Goal: Transaction & Acquisition: Purchase product/service

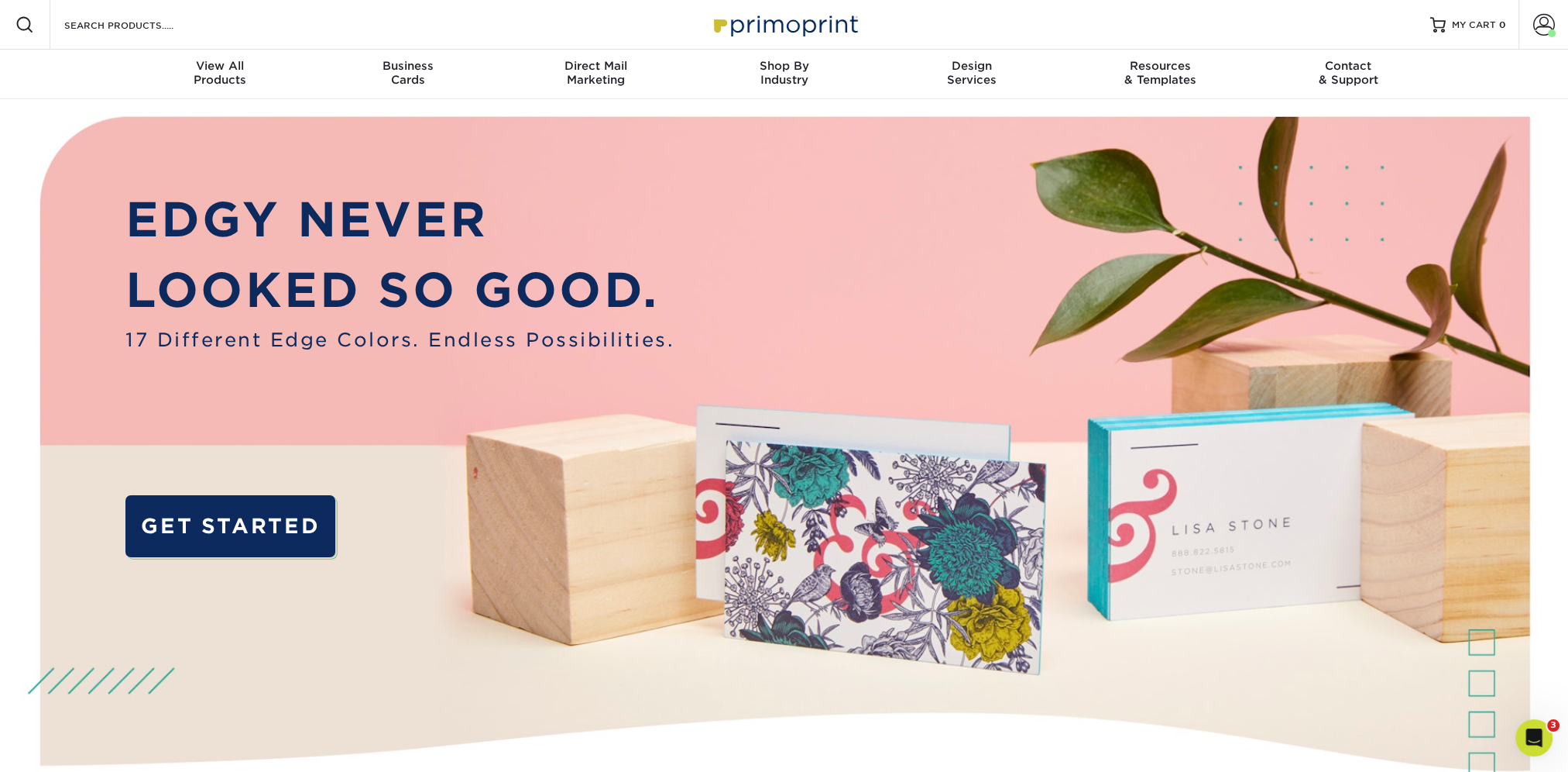
click at [17, 28] on span at bounding box center [24, 24] width 18 height 18
click at [101, 26] on input "Search Products" at bounding box center [138, 24] width 151 height 18
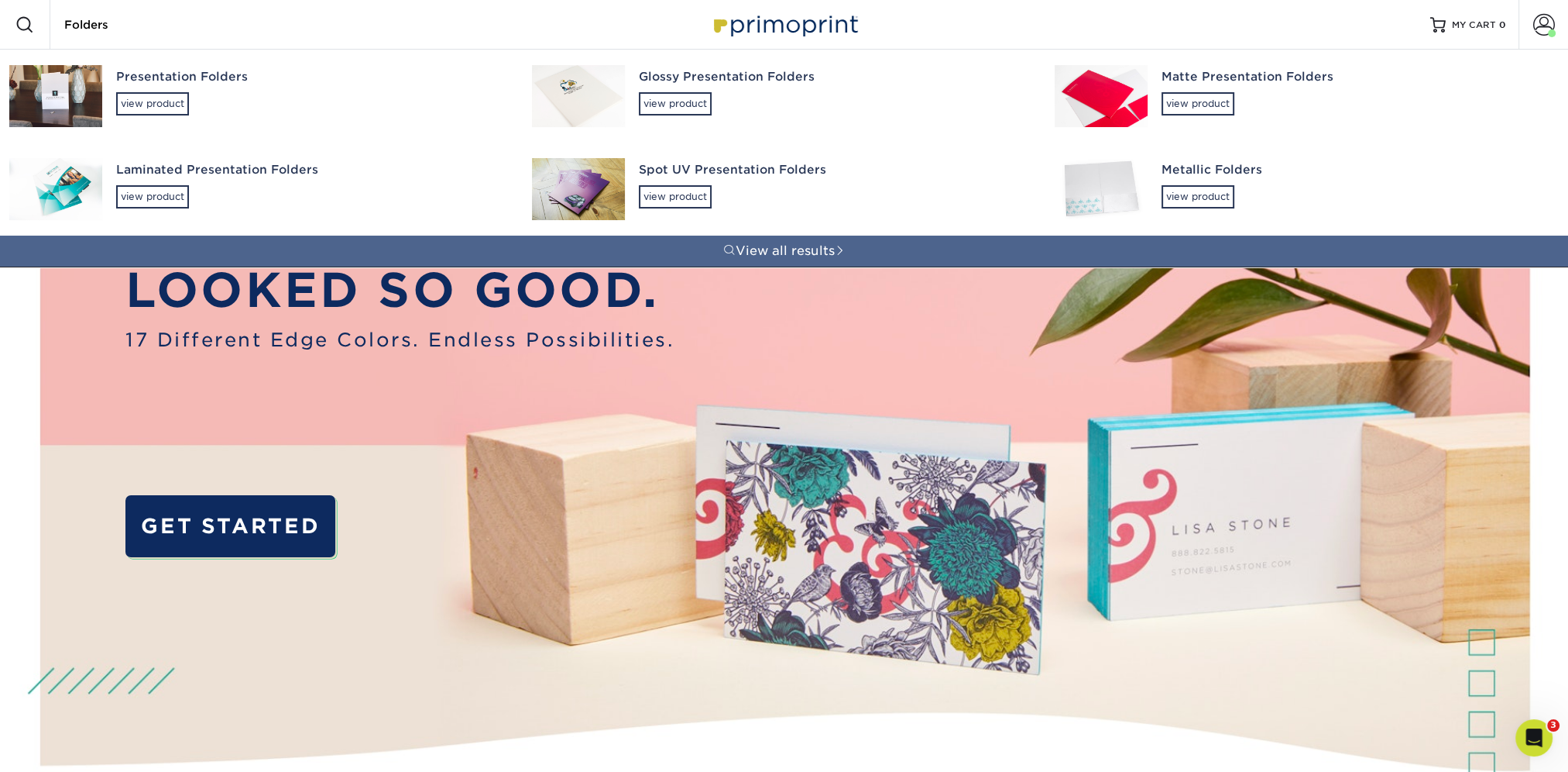
type input "Folders"
click at [180, 111] on div "view product" at bounding box center [152, 104] width 73 height 23
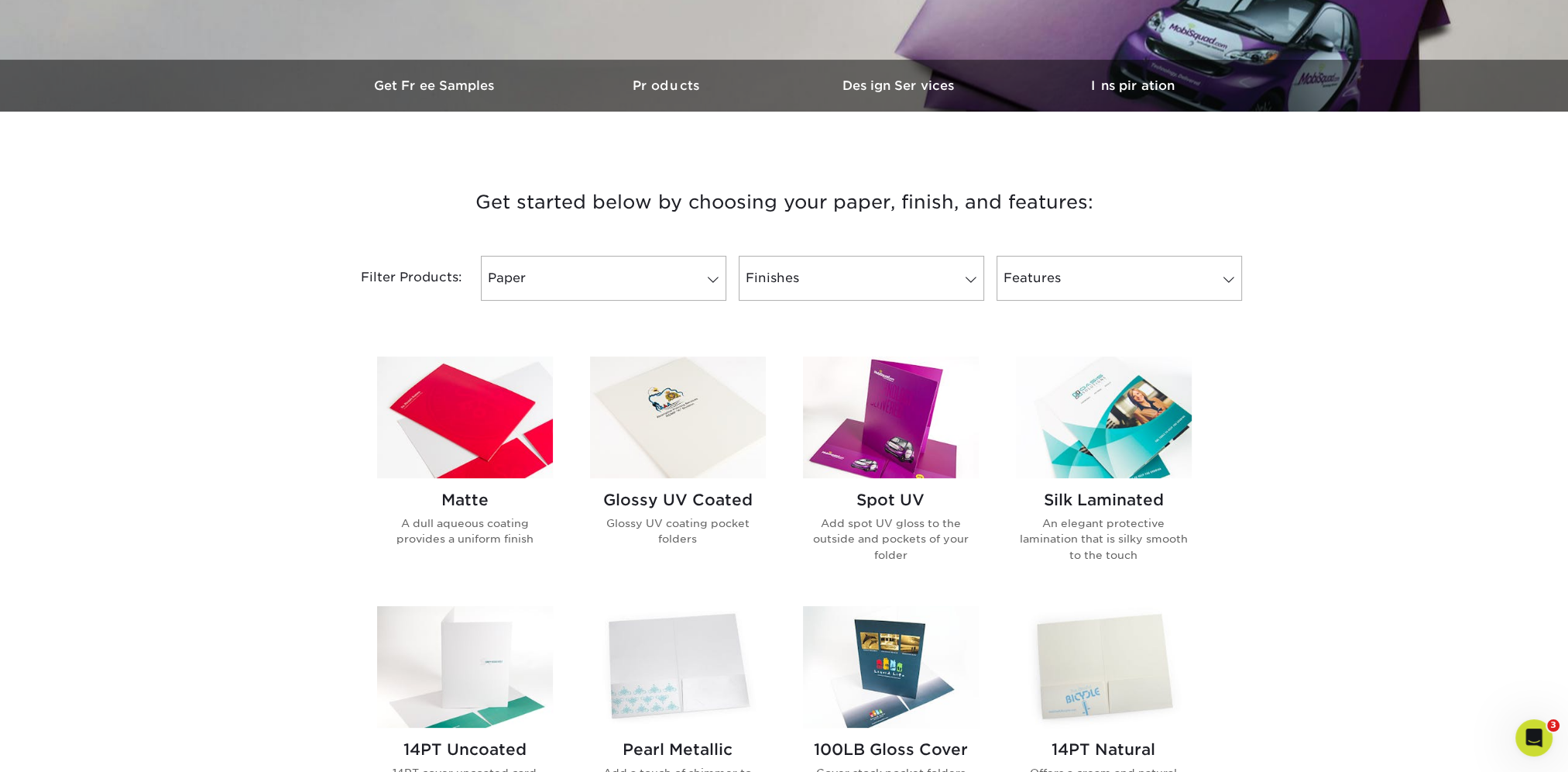
scroll to position [465, 0]
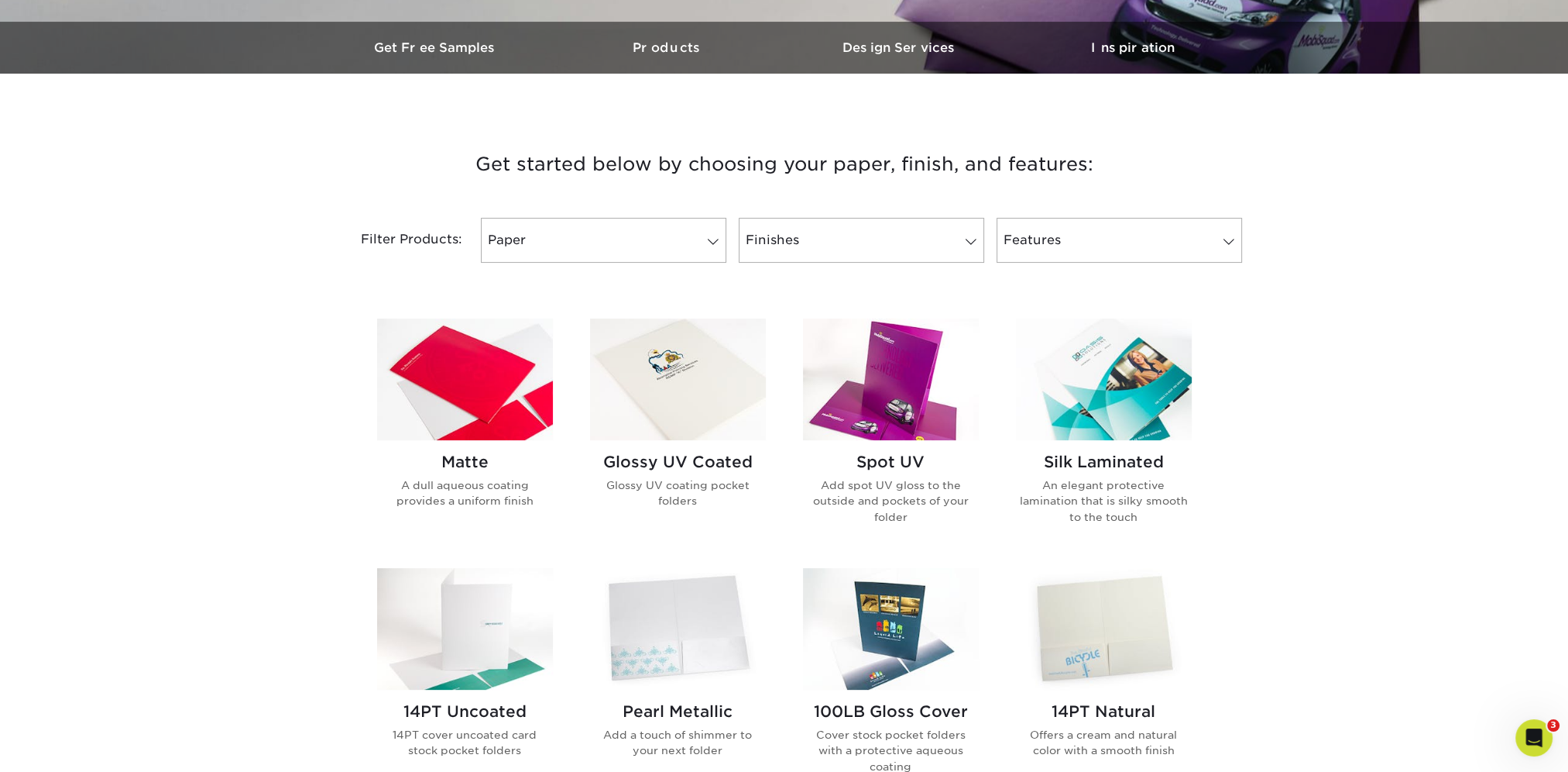
click at [427, 375] on img at bounding box center [464, 380] width 176 height 122
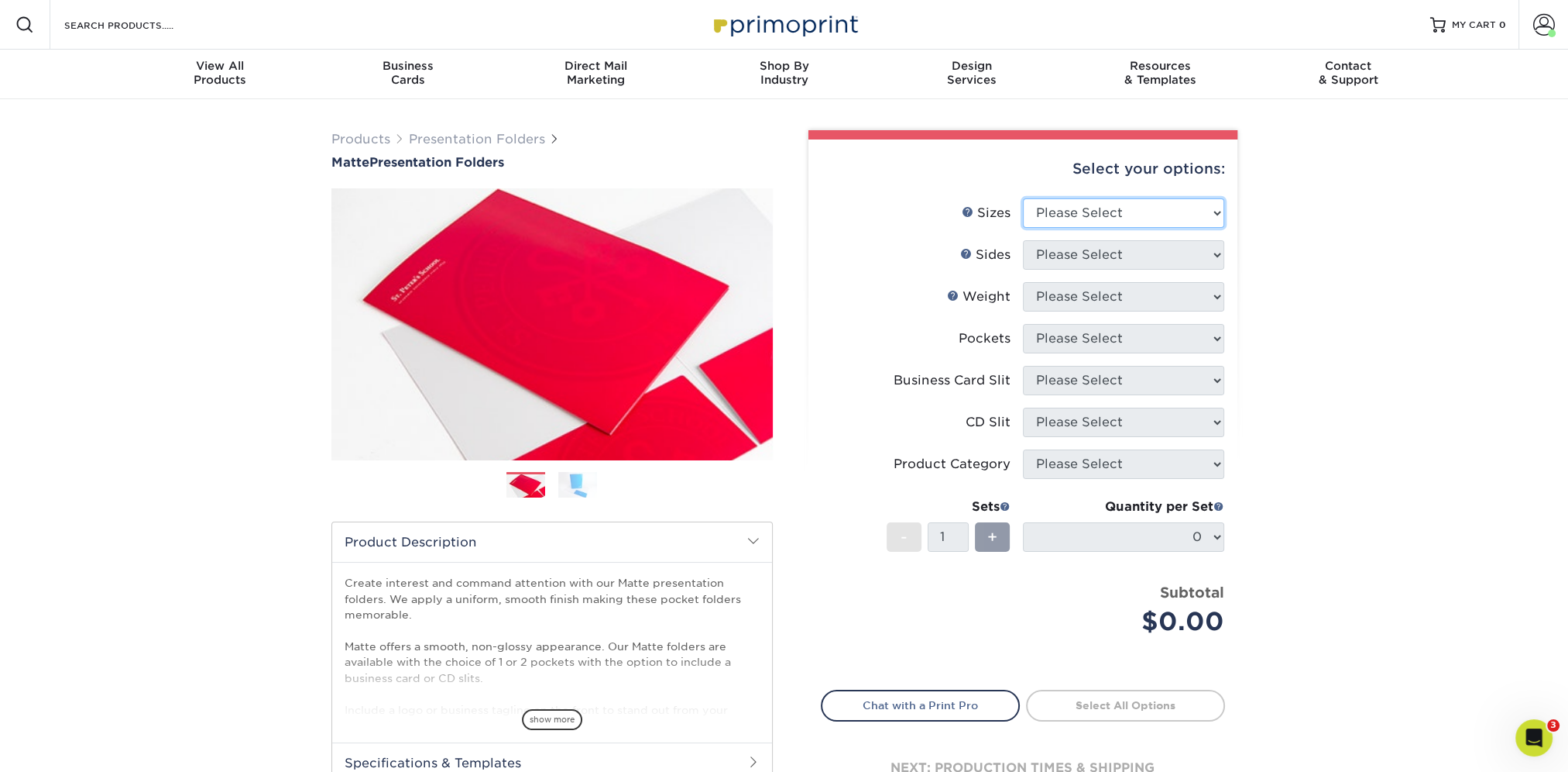
click at [1131, 221] on select "Please Select 6" x 9" 9" x 12"" at bounding box center [1123, 213] width 201 height 30
select select "9.00x12.00"
click at [1023, 198] on select "Please Select 6" x 9" 9" x 12"" at bounding box center [1123, 213] width 201 height 30
click at [1101, 254] on select "Please Select Print Both Sides Print Front Only" at bounding box center [1123, 254] width 201 height 30
select select "32d3c223-f82c-492b-b915-ba065a00862f"
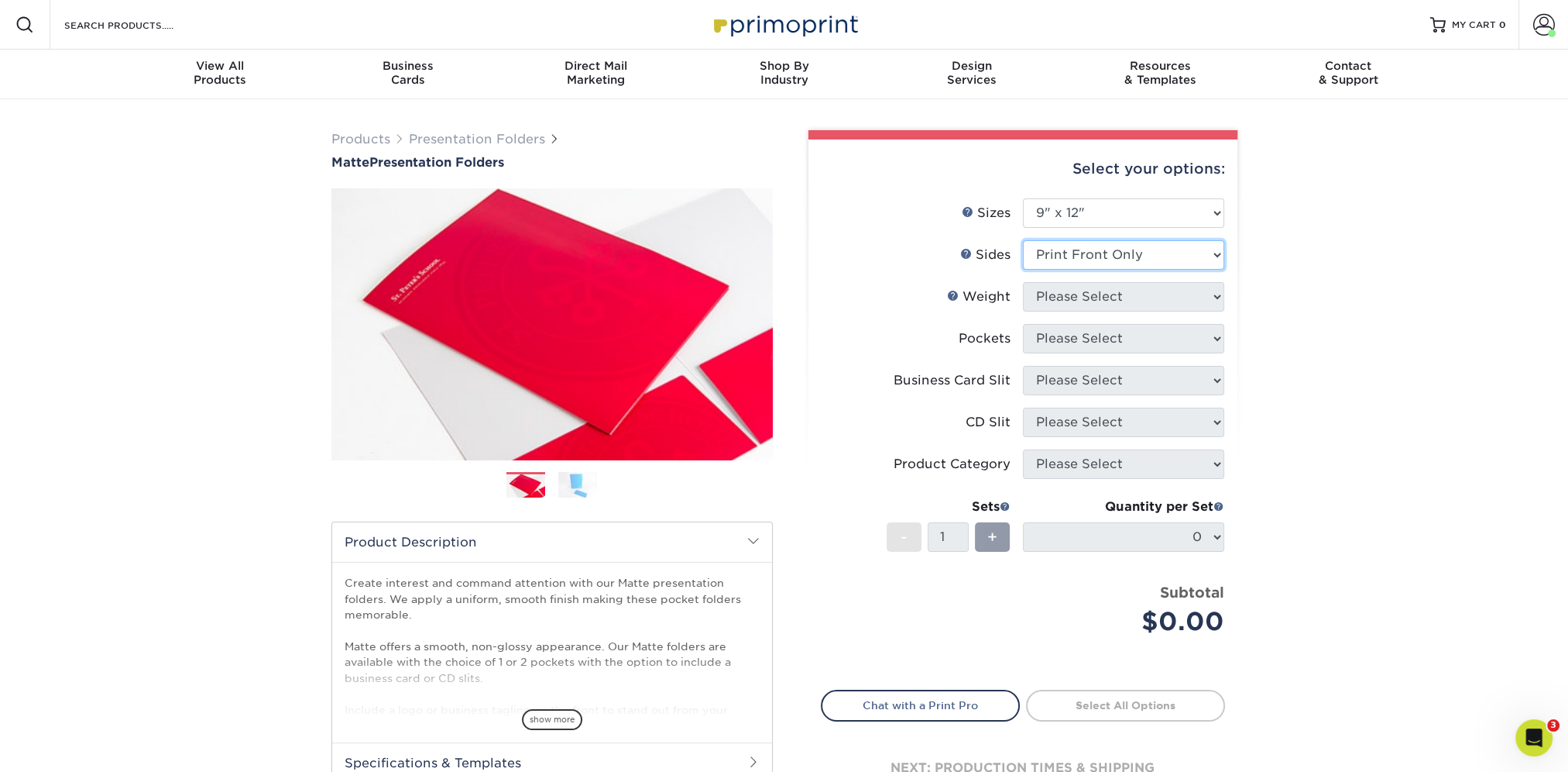
click at [1023, 240] on select "Please Select Print Both Sides Print Front Only" at bounding box center [1123, 254] width 201 height 30
click at [1096, 299] on select "Please Select 14PT 16PT" at bounding box center [1123, 296] width 201 height 30
click at [1023, 282] on select "Please Select 14PT 16PT" at bounding box center [1123, 296] width 201 height 30
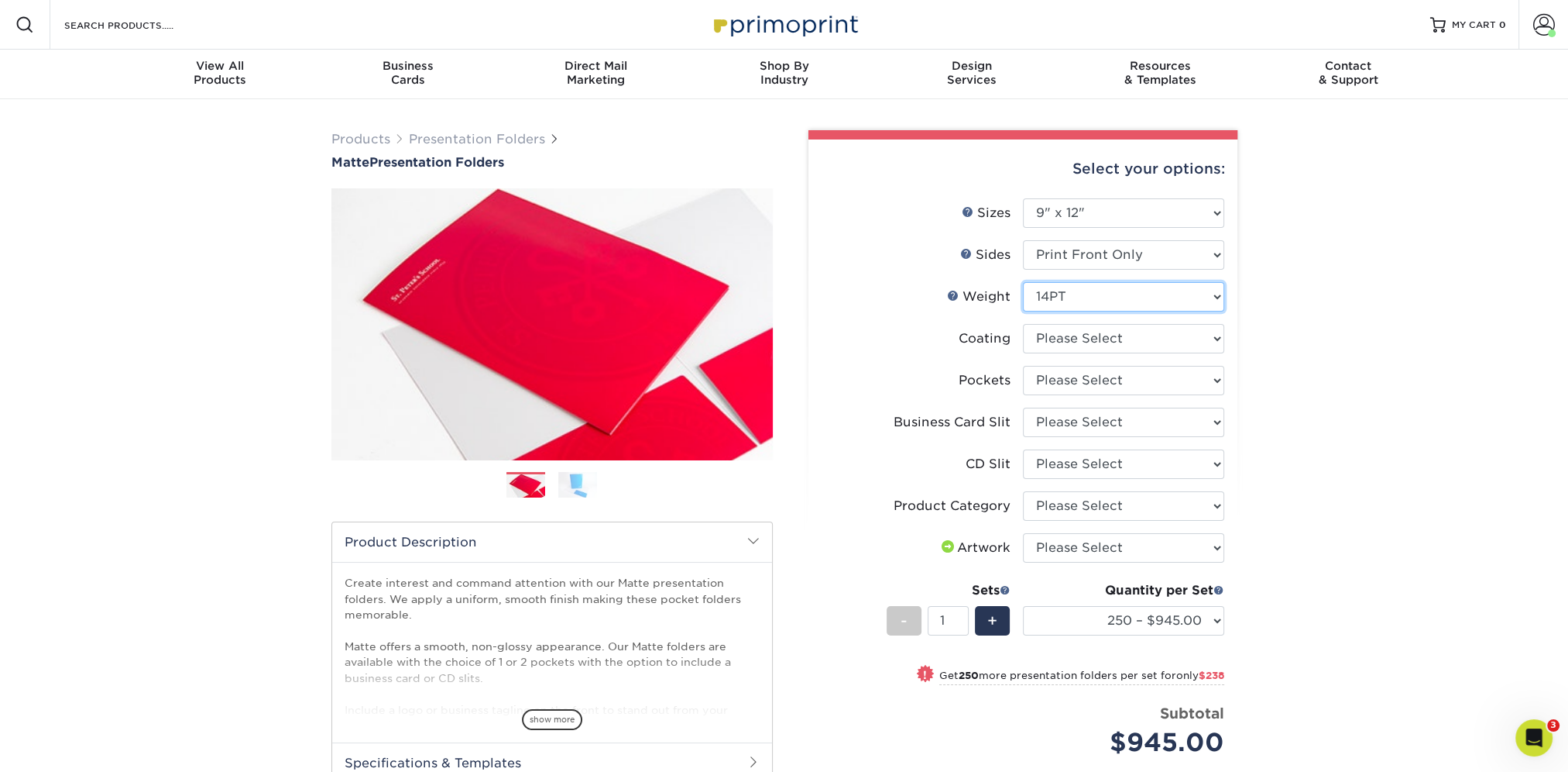
click at [1081, 298] on select "Please Select 14PT 16PT" at bounding box center [1123, 296] width 201 height 30
select select "16PT"
click at [1023, 282] on select "Please Select 14PT 16PT" at bounding box center [1123, 296] width 201 height 30
click at [1102, 345] on select at bounding box center [1123, 339] width 201 height 30
select select "121bb7b5-3b4d-429f-bd8d-bbf80e953313"
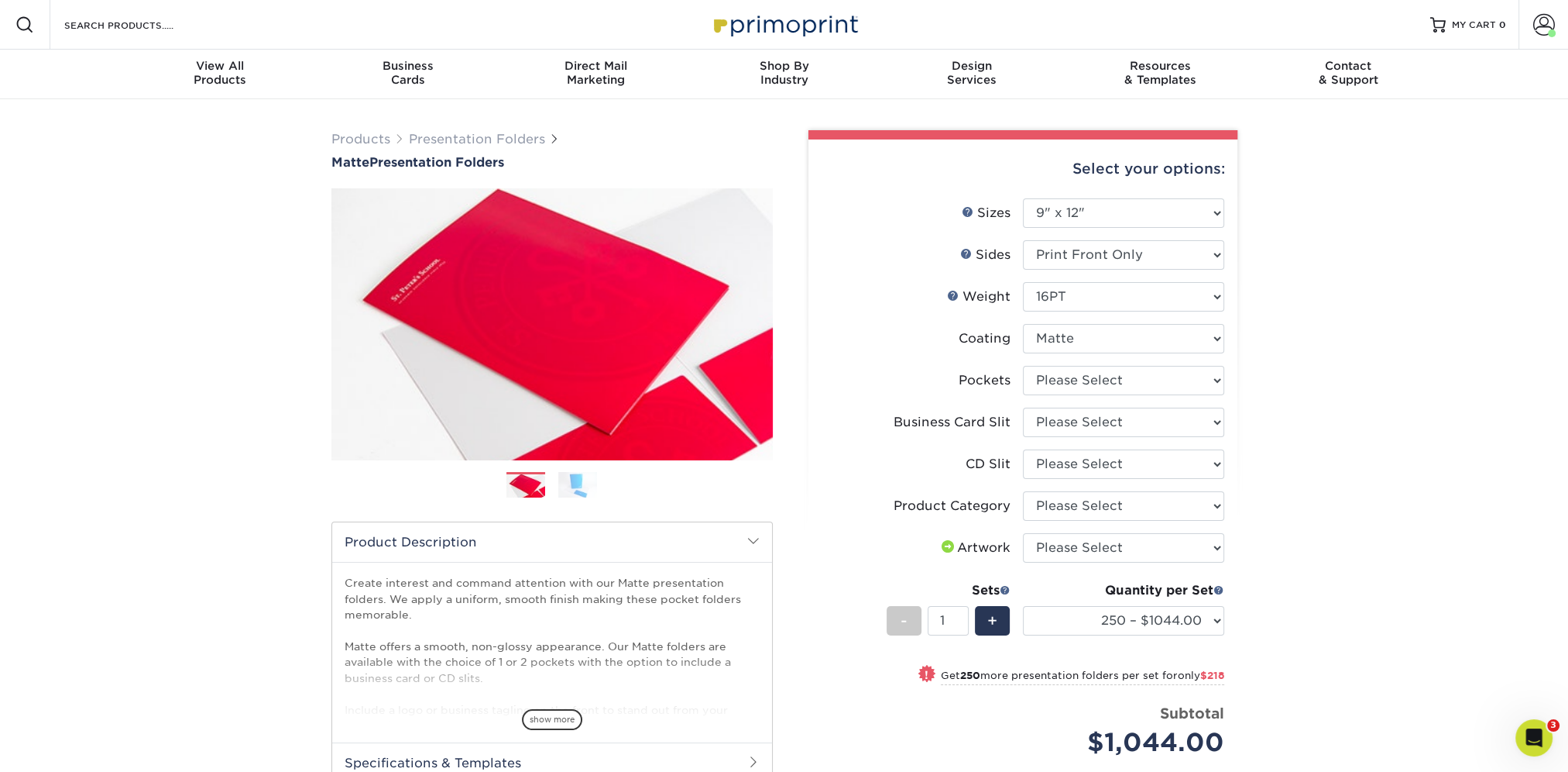
click at [1023, 324] on select at bounding box center [1123, 339] width 201 height 30
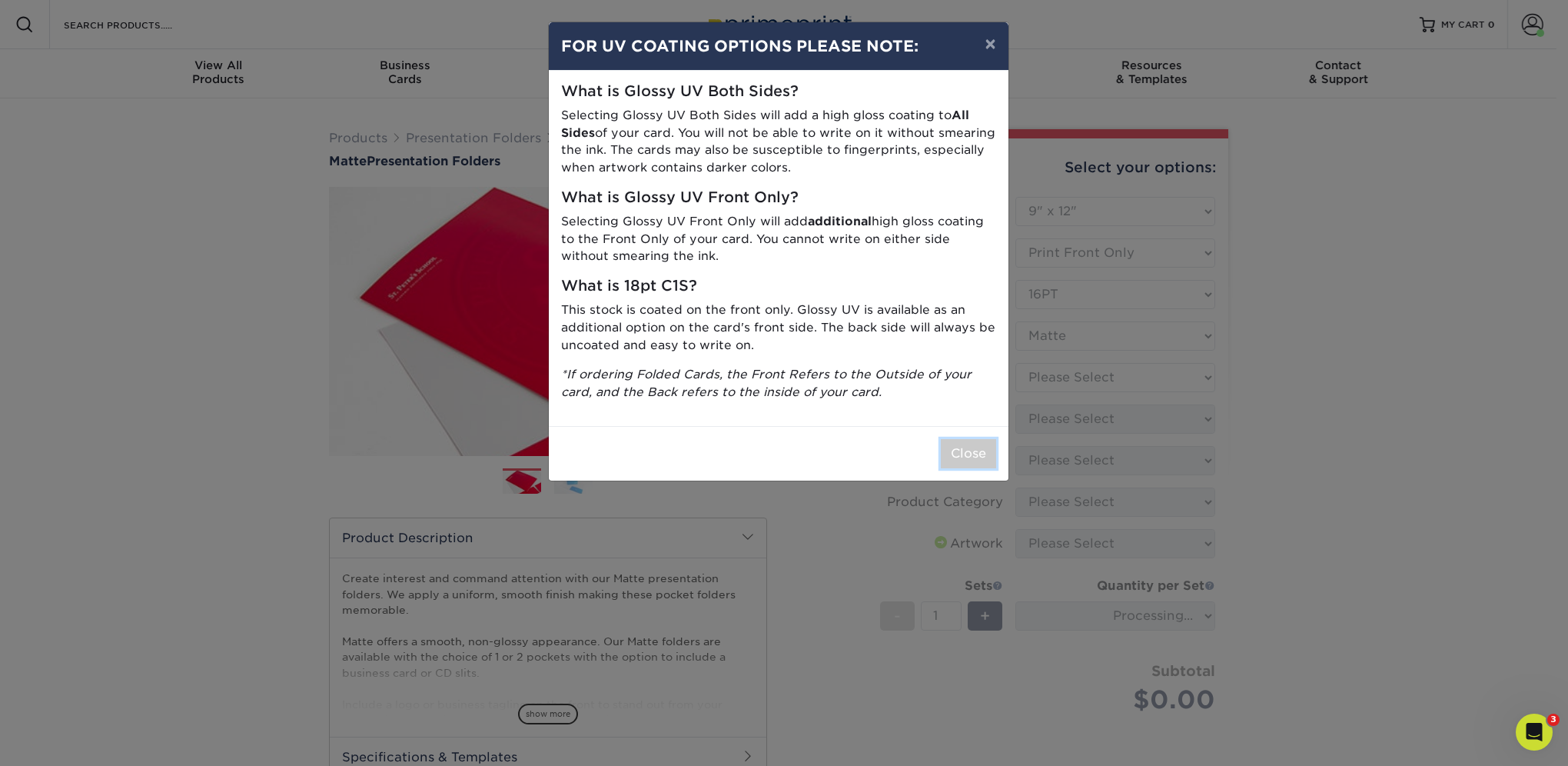
click at [965, 459] on button "Close" at bounding box center [969, 453] width 56 height 29
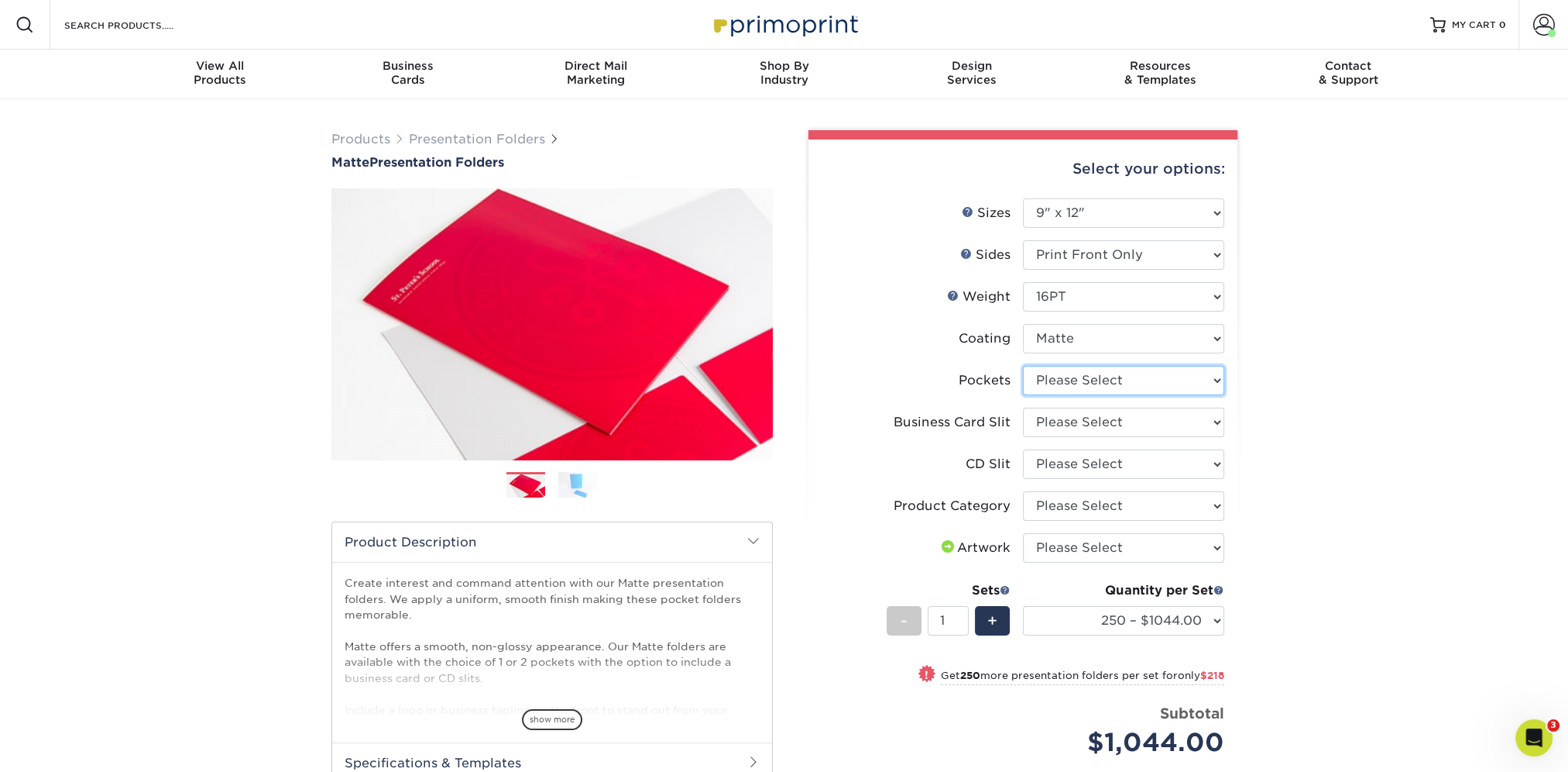
click at [1089, 368] on select "Please Select 1 Pocket on the Left (Front) Side 1 Pocket on the Right (Back) Si…" at bounding box center [1123, 380] width 201 height 30
select select "e8427203-e3c7-4640-a4e8-bae00c228d98"
click at [1023, 366] on select "Please Select 1 Pocket on the Left (Front) Side 1 Pocket on the Right (Back) Si…" at bounding box center [1123, 380] width 201 height 30
click at [1089, 420] on select "Please Select No Business Card Slits On Both Pockets - Horizontal On Both Pocke…" at bounding box center [1123, 422] width 201 height 30
select select "8e249328-dfb3-4e9a-9503-f178185f32c5"
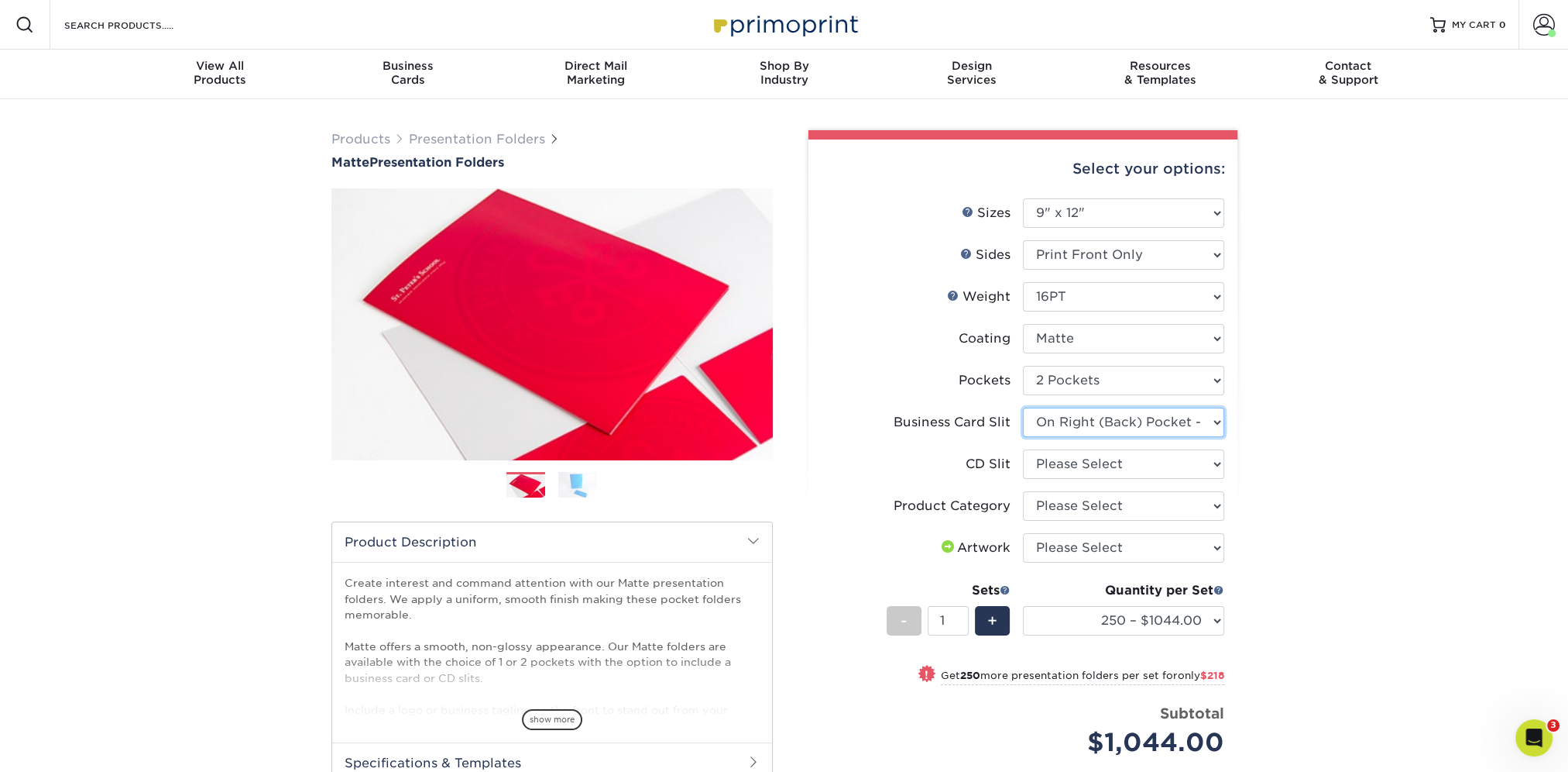
click at [1023, 408] on select "Please Select No Business Card Slits On Both Pockets - Horizontal On Both Pocke…" at bounding box center [1123, 422] width 201 height 30
click at [1100, 468] on select "Please Select No CD Slit On the Left (Front) Pocket On the Right (Back) Pocket" at bounding box center [1123, 464] width 201 height 30
select select "a092264a-7428-4d8e-b024-417dbebc6e25"
click at [1023, 449] on select "Please Select No CD Slit On the Left (Front) Pocket On the Right (Back) Pocket" at bounding box center [1123, 464] width 201 height 30
click at [1112, 507] on select "Please Select Presentation Folders" at bounding box center [1123, 506] width 201 height 30
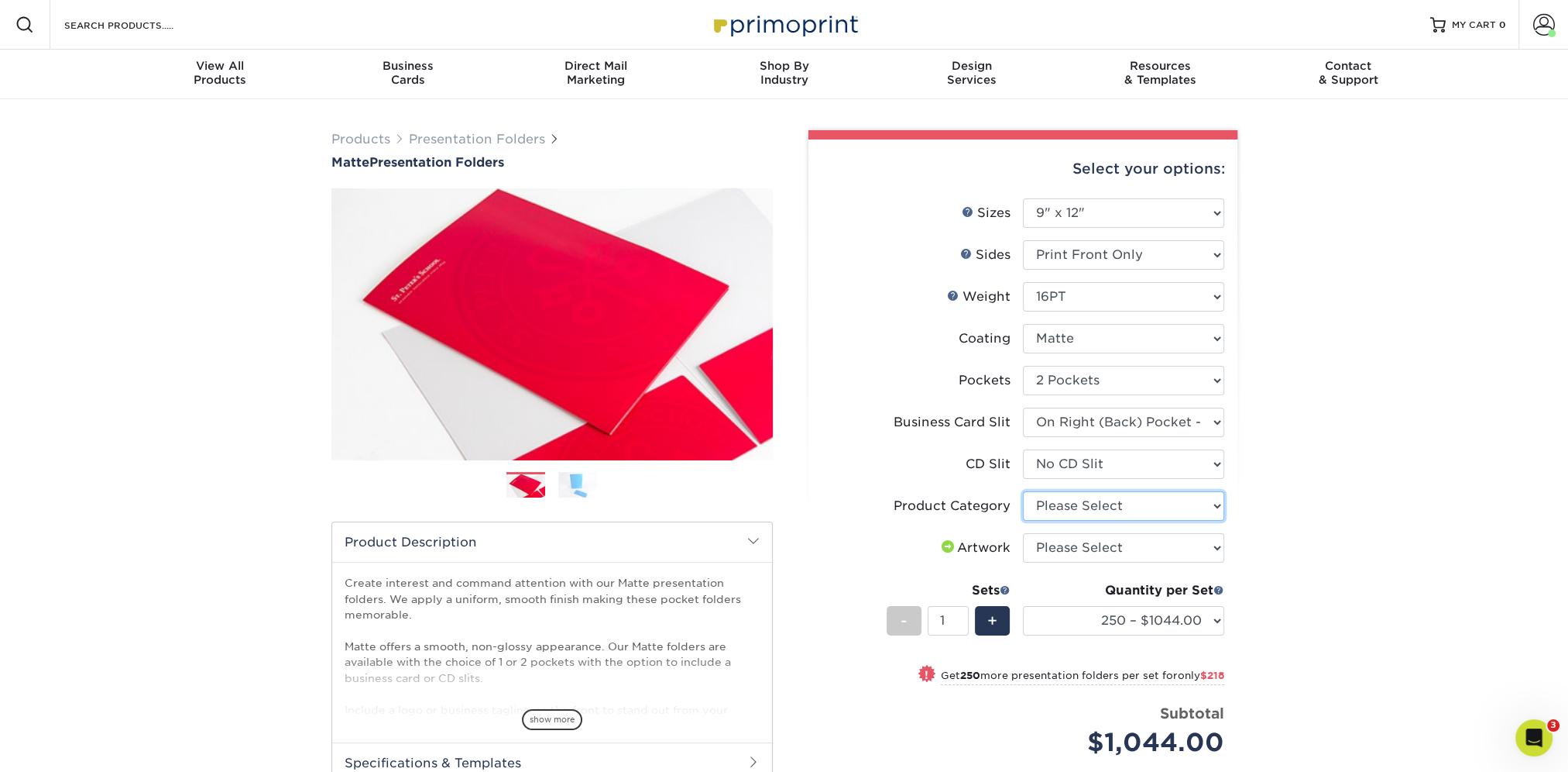
select select "57f7a581-ec4a-49d7-930d-eb044a1d12ac"
click at [1023, 491] on select "Please Select Presentation Folders" at bounding box center [1123, 506] width 201 height 30
click at [1115, 549] on select "Please Select I will upload files I need a design - $75" at bounding box center [1123, 547] width 201 height 30
select select "upload"
click at [1023, 533] on select "Please Select I will upload files I need a design - $75" at bounding box center [1123, 547] width 201 height 30
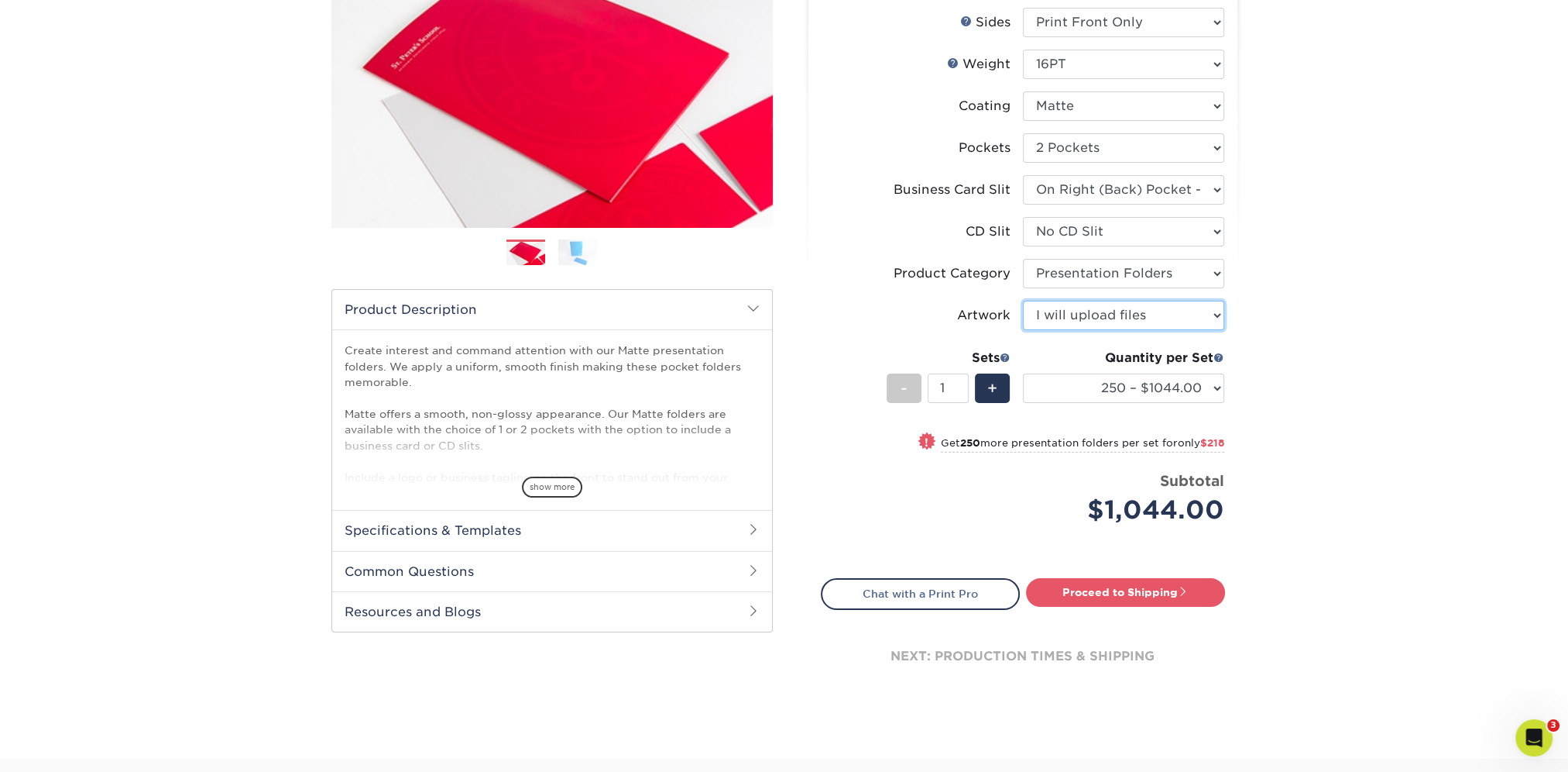
scroll to position [155, 0]
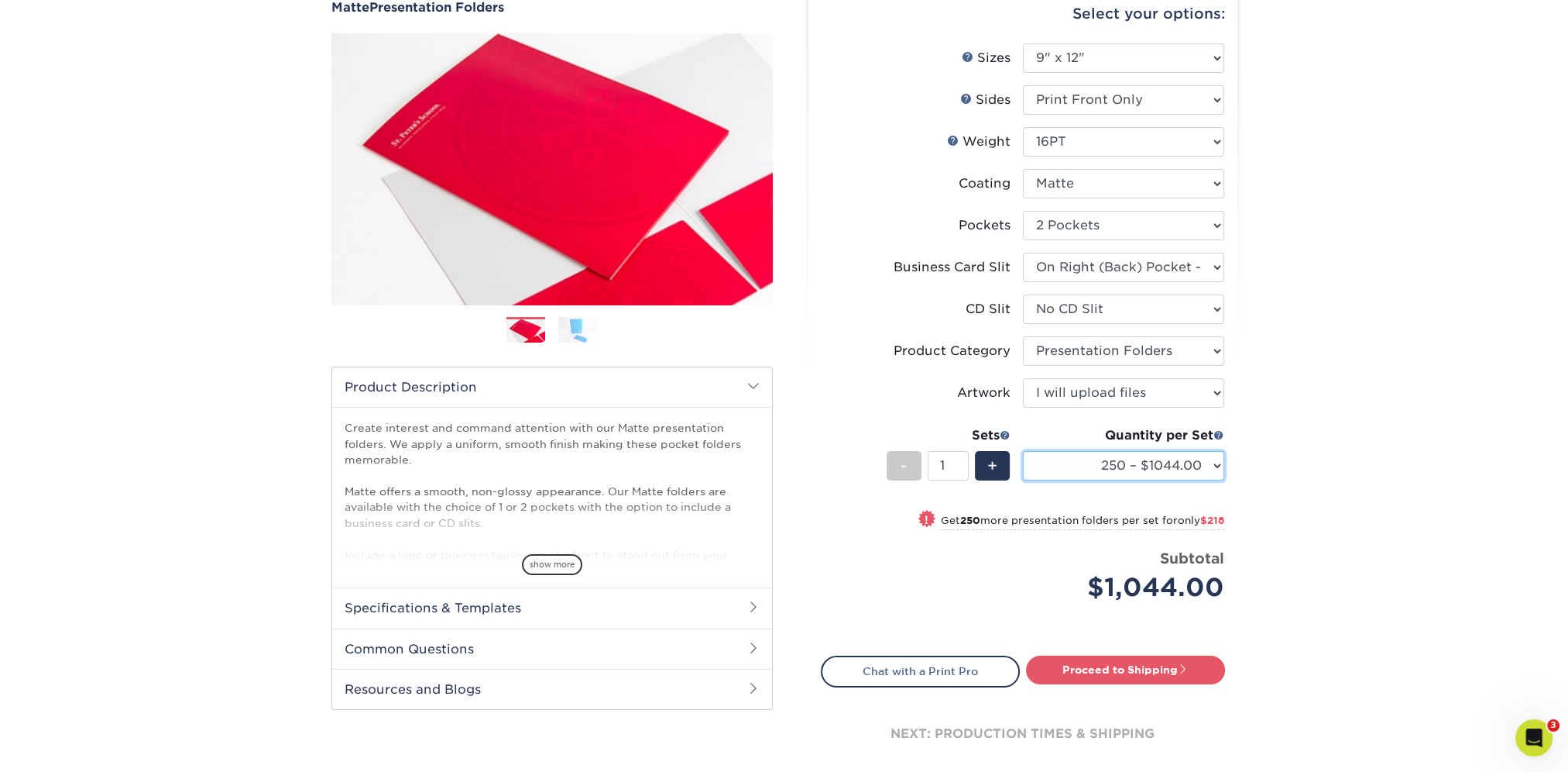
click at [1161, 459] on select "250 – $1044.00 500 – $1262.00 1000 – $1561.00 2500 – $2752.00 5000 – $4289.00 1…" at bounding box center [1123, 465] width 201 height 30
select select "500 – $1262.00"
click at [1023, 451] on select "250 – $1044.00 500 – $1262.00 1000 – $1561.00 2500 – $2752.00 5000 – $4289.00 1…" at bounding box center [1123, 465] width 201 height 30
